Goal: Task Accomplishment & Management: Manage account settings

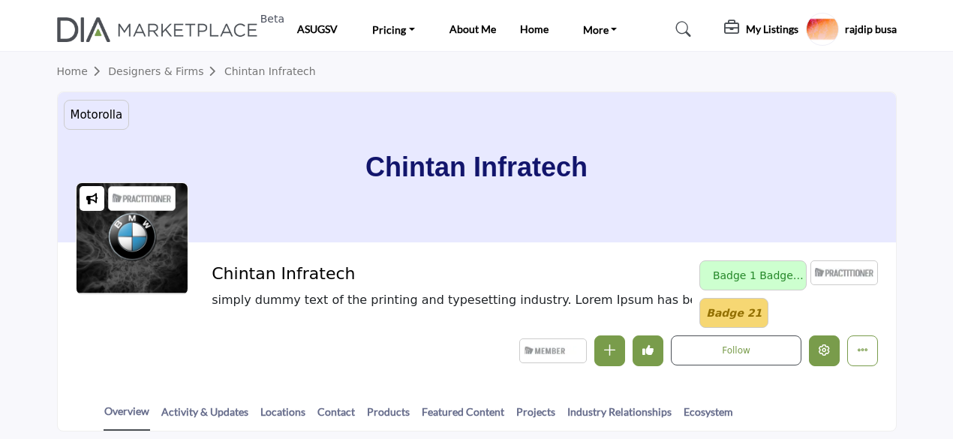
click at [827, 344] on icon "Edit company" at bounding box center [823, 349] width 11 height 11
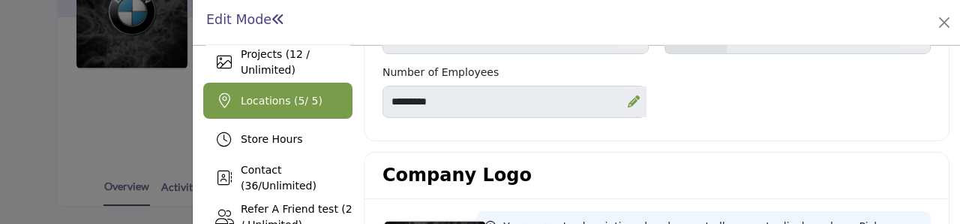
scroll to position [300, 0]
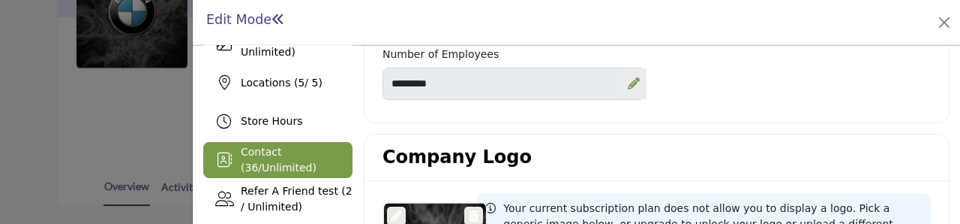
click at [258, 161] on span "36" at bounding box center [252, 167] width 14 height 12
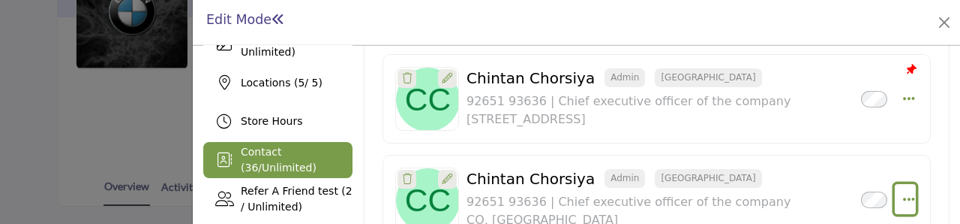
click at [906, 192] on icon "Select Droddown options" at bounding box center [909, 199] width 12 height 14
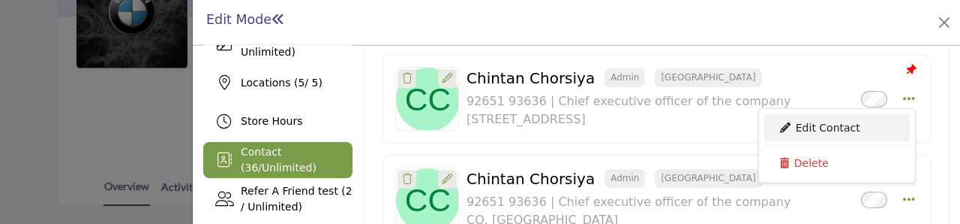
click at [833, 114] on link "Edit Contact" at bounding box center [837, 127] width 146 height 27
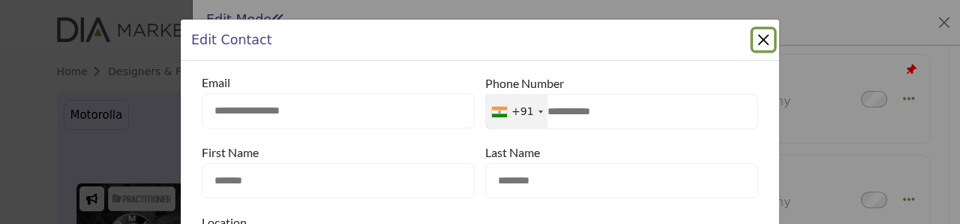
click at [755, 35] on button "Close Modal" at bounding box center [763, 39] width 21 height 21
